Goal: Task Accomplishment & Management: Manage account settings

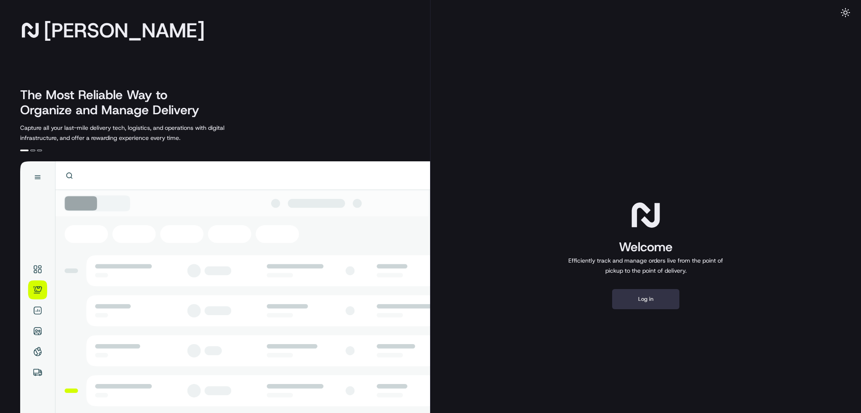
click at [645, 298] on button "Log in" at bounding box center [645, 299] width 67 height 20
